Goal: Check status

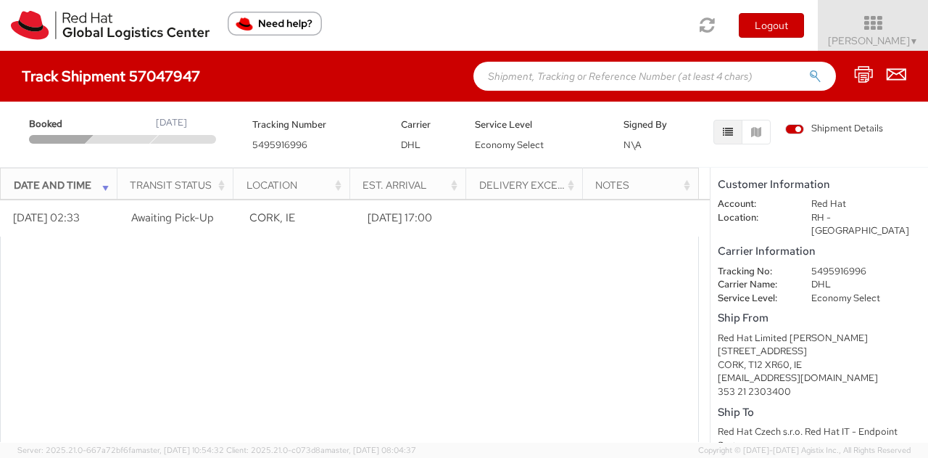
click at [268, 142] on span "5495916996" at bounding box center [279, 144] width 55 height 12
copy span "5495916996"
